Goal: Transaction & Acquisition: Register for event/course

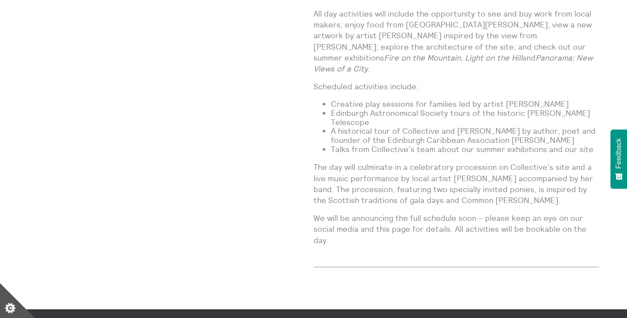
scroll to position [738, 0]
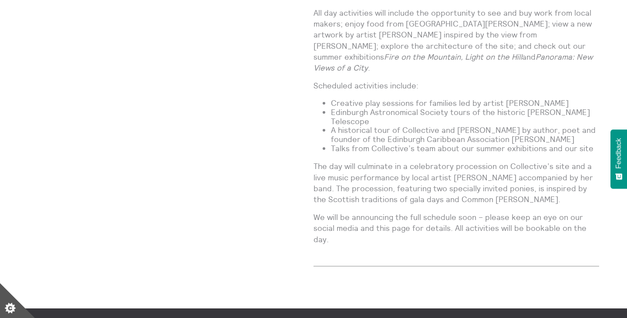
click at [517, 161] on p "The day will culminate in a celebratory procession on Collective’s site and a l…" at bounding box center [455, 183] width 285 height 44
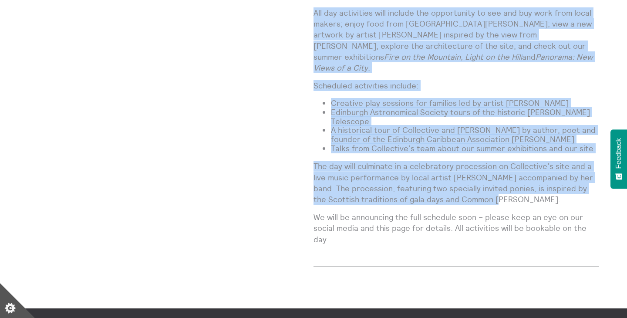
drag, startPoint x: 478, startPoint y: 155, endPoint x: 311, endPoint y: 118, distance: 171.2
click at [311, 118] on div "Collective Gala Events [DATE] City Observatory, Collective Free | Suitable for …" at bounding box center [313, 17] width 571 height 527
click at [349, 161] on p "The day will culminate in a celebratory procession on Collective’s site and a l…" at bounding box center [455, 183] width 285 height 44
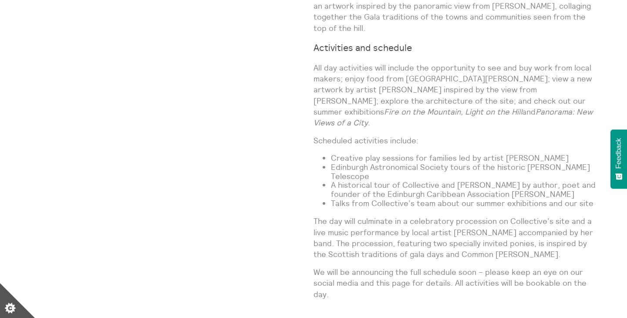
scroll to position [684, 0]
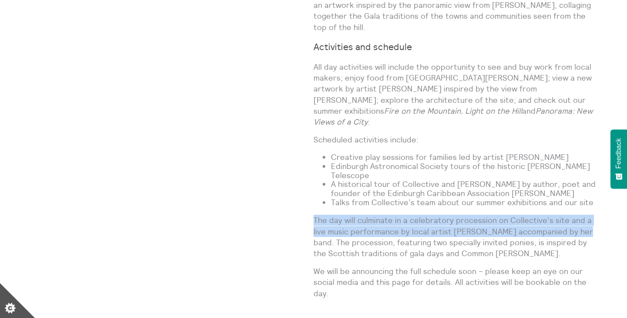
drag, startPoint x: 315, startPoint y: 174, endPoint x: 573, endPoint y: 188, distance: 258.9
click at [573, 215] on p "The day will culminate in a celebratory procession on Collective’s site and a l…" at bounding box center [455, 237] width 285 height 44
copy p "The day will culminate in a celebratory procession on Collective’s site and a l…"
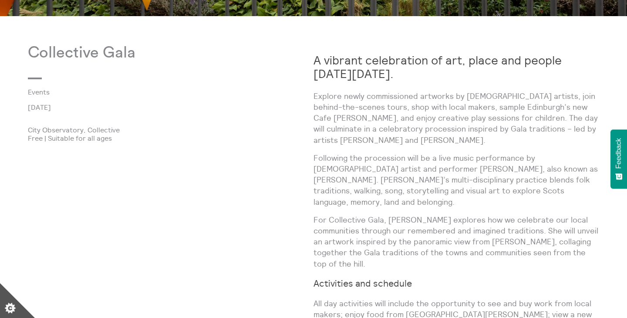
scroll to position [448, 0]
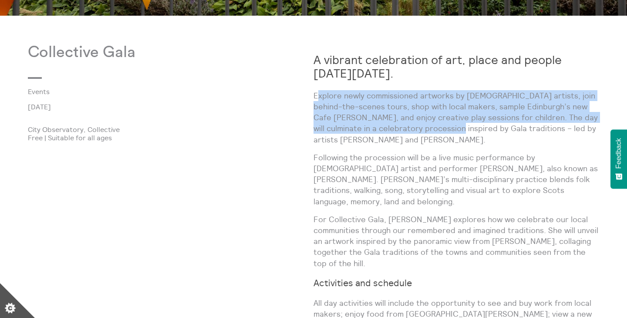
drag, startPoint x: 316, startPoint y: 95, endPoint x: 459, endPoint y: 122, distance: 144.8
click at [459, 122] on p "Explore newly commissioned artworks by Scottish artists, join behind-the-scenes…" at bounding box center [455, 117] width 285 height 55
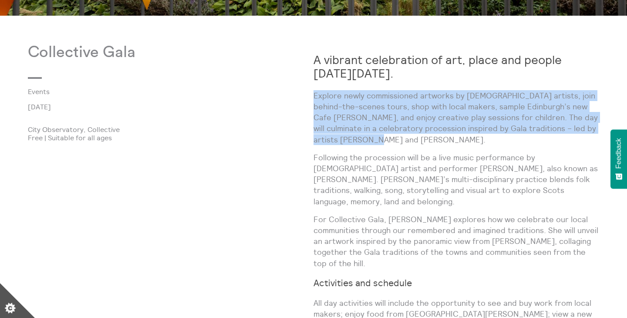
drag, startPoint x: 313, startPoint y: 91, endPoint x: 391, endPoint y: 140, distance: 91.7
click at [391, 140] on p "Explore newly commissioned artworks by Scottish artists, join behind-the-scenes…" at bounding box center [455, 117] width 285 height 55
copy p "Explore newly commissioned artworks by Scottish artists, join behind-the-scenes…"
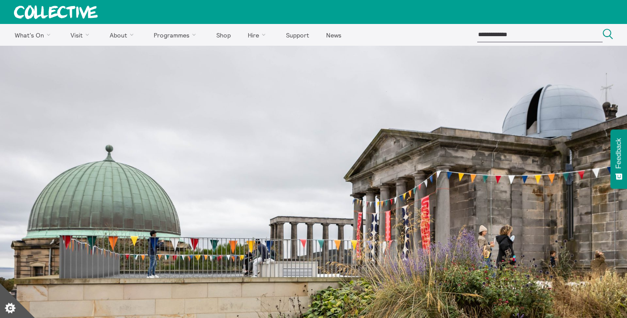
scroll to position [0, 0]
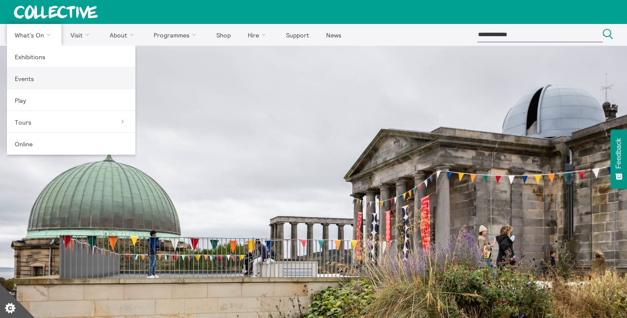
click at [37, 81] on link "Events" at bounding box center [71, 78] width 128 height 22
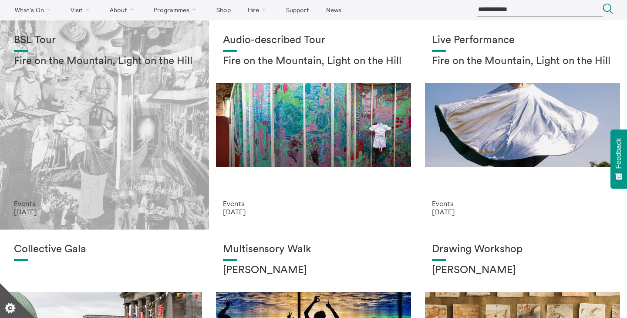
scroll to position [27, 0]
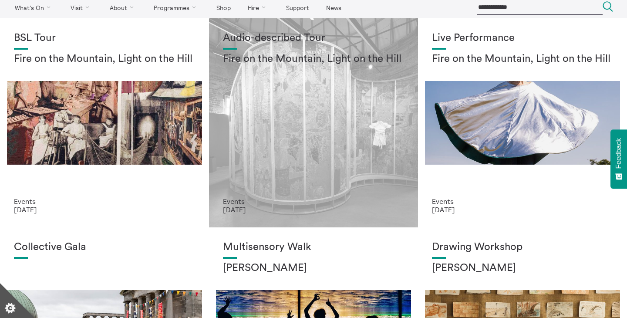
click at [275, 210] on p "21 Aug 2025" at bounding box center [313, 209] width 181 height 8
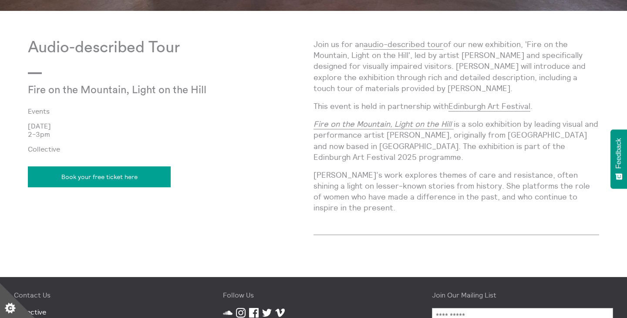
scroll to position [452, 0]
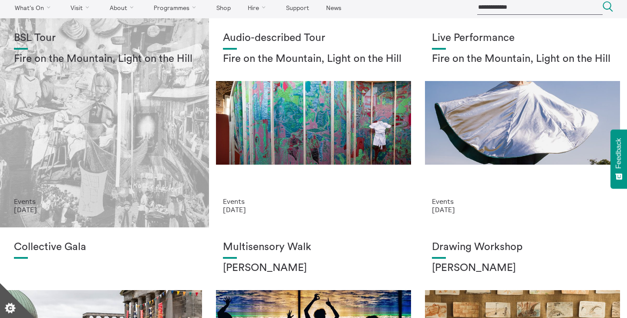
click at [31, 41] on h1 "BSL Tour" at bounding box center [104, 38] width 181 height 12
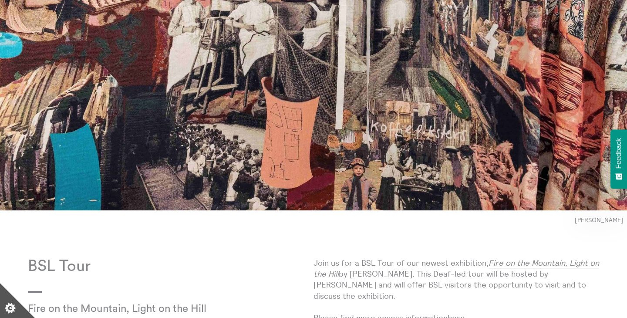
scroll to position [259, 0]
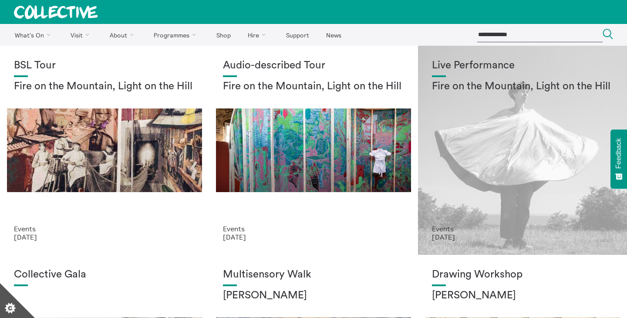
click at [462, 151] on div "Live Performance Fire on the Mountain, Light on the Hill" at bounding box center [522, 142] width 181 height 165
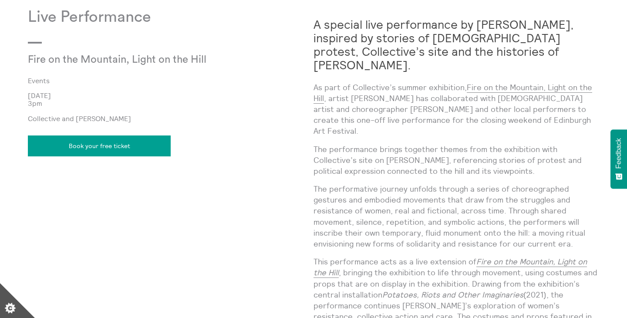
scroll to position [714, 0]
